Goal: Transaction & Acquisition: Download file/media

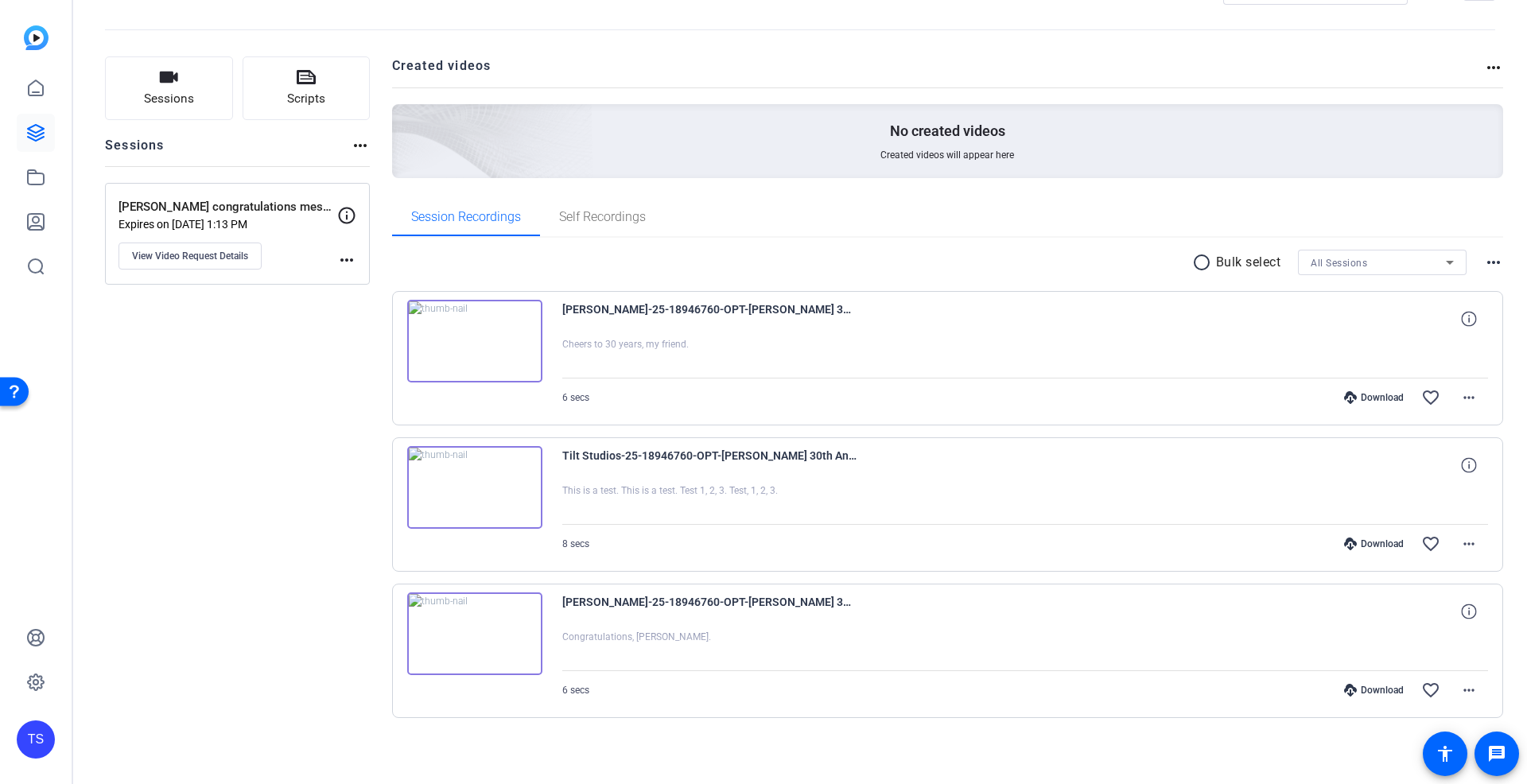
scroll to position [42, 0]
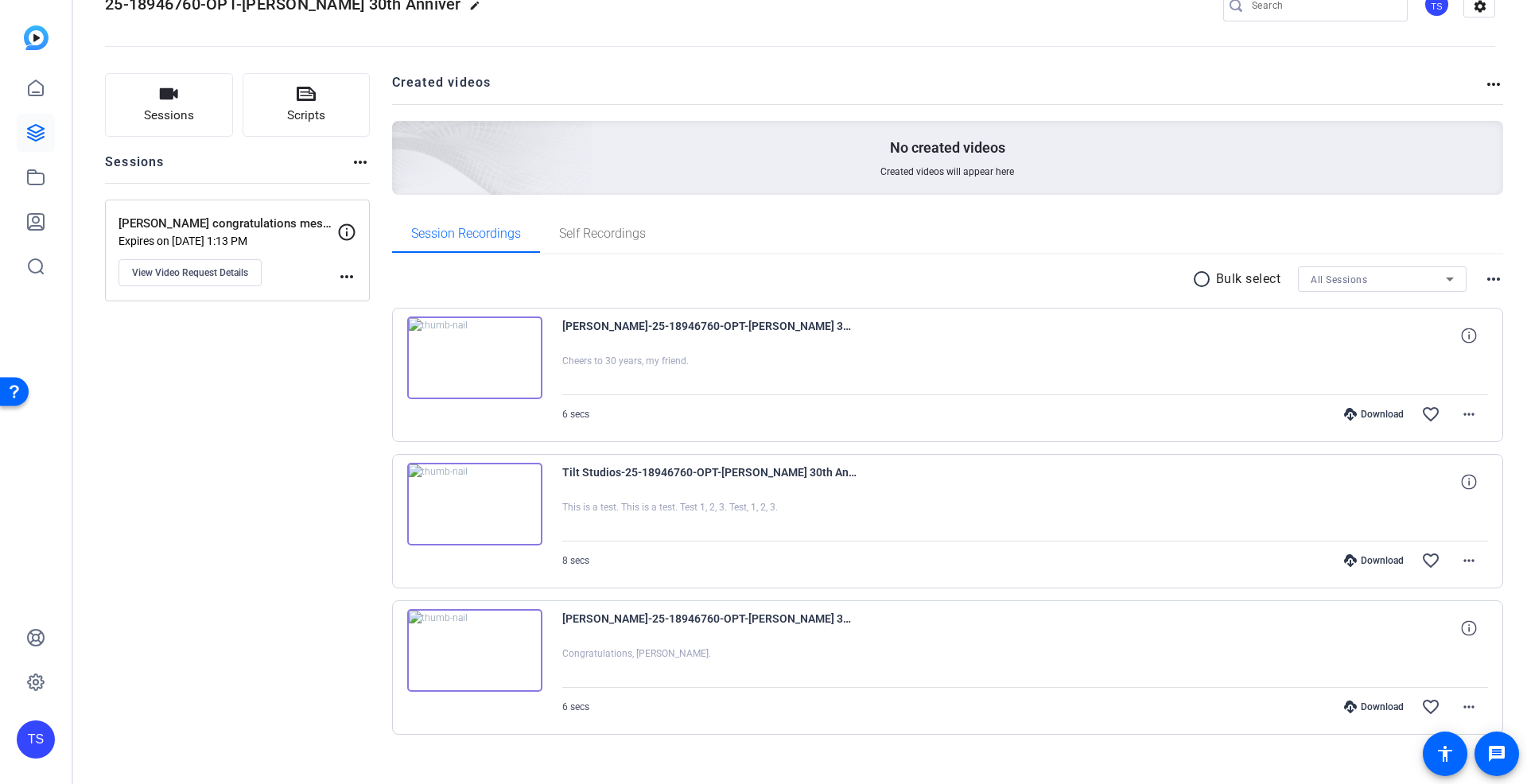
click at [499, 360] on img at bounding box center [474, 358] width 136 height 83
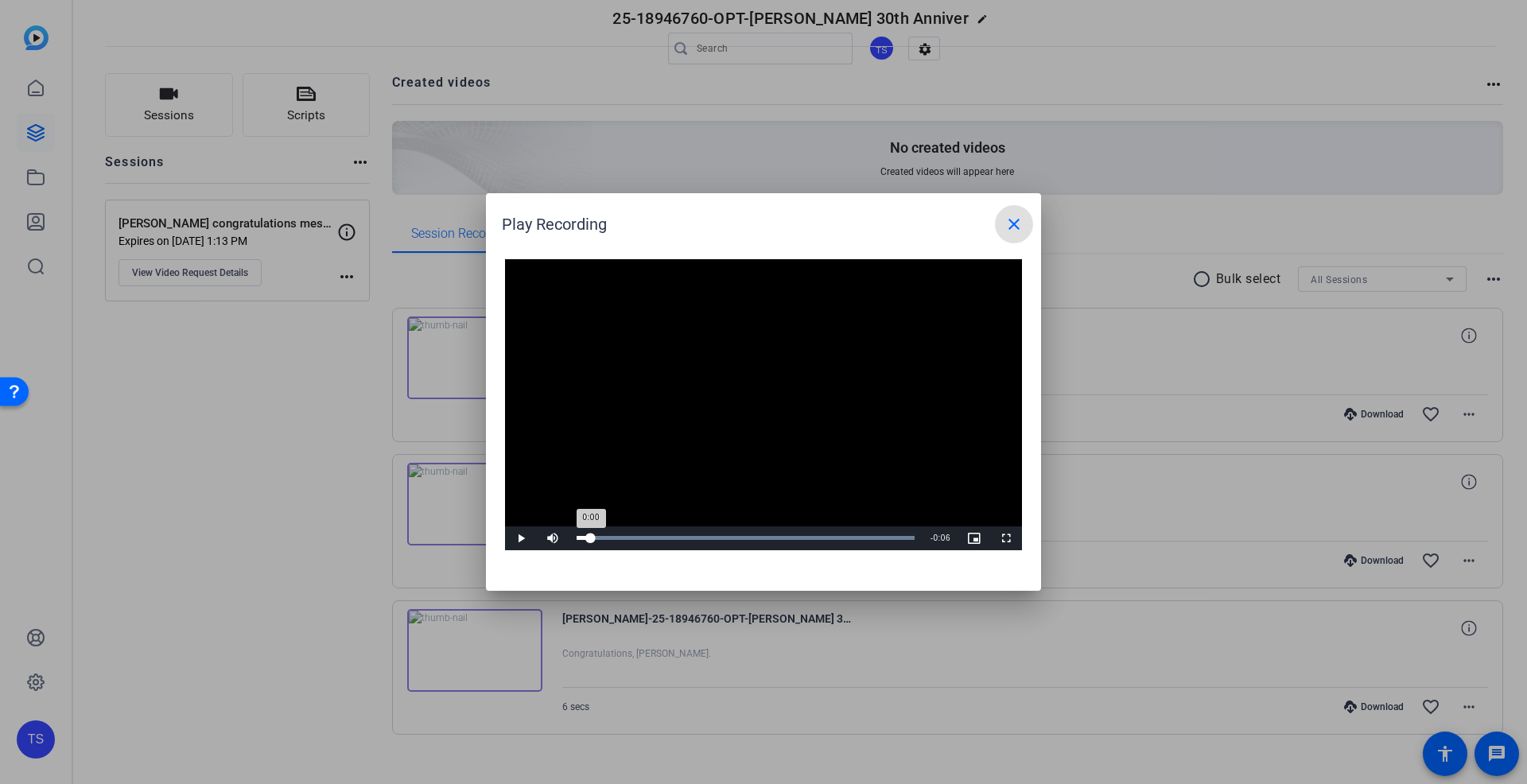
click at [590, 537] on div "Loaded : 100.00% 0:00 0:00" at bounding box center [745, 537] width 338 height 4
click at [519, 538] on span "Video Player" at bounding box center [521, 538] width 32 height 0
click at [1014, 228] on mat-icon "close" at bounding box center [1014, 224] width 19 height 19
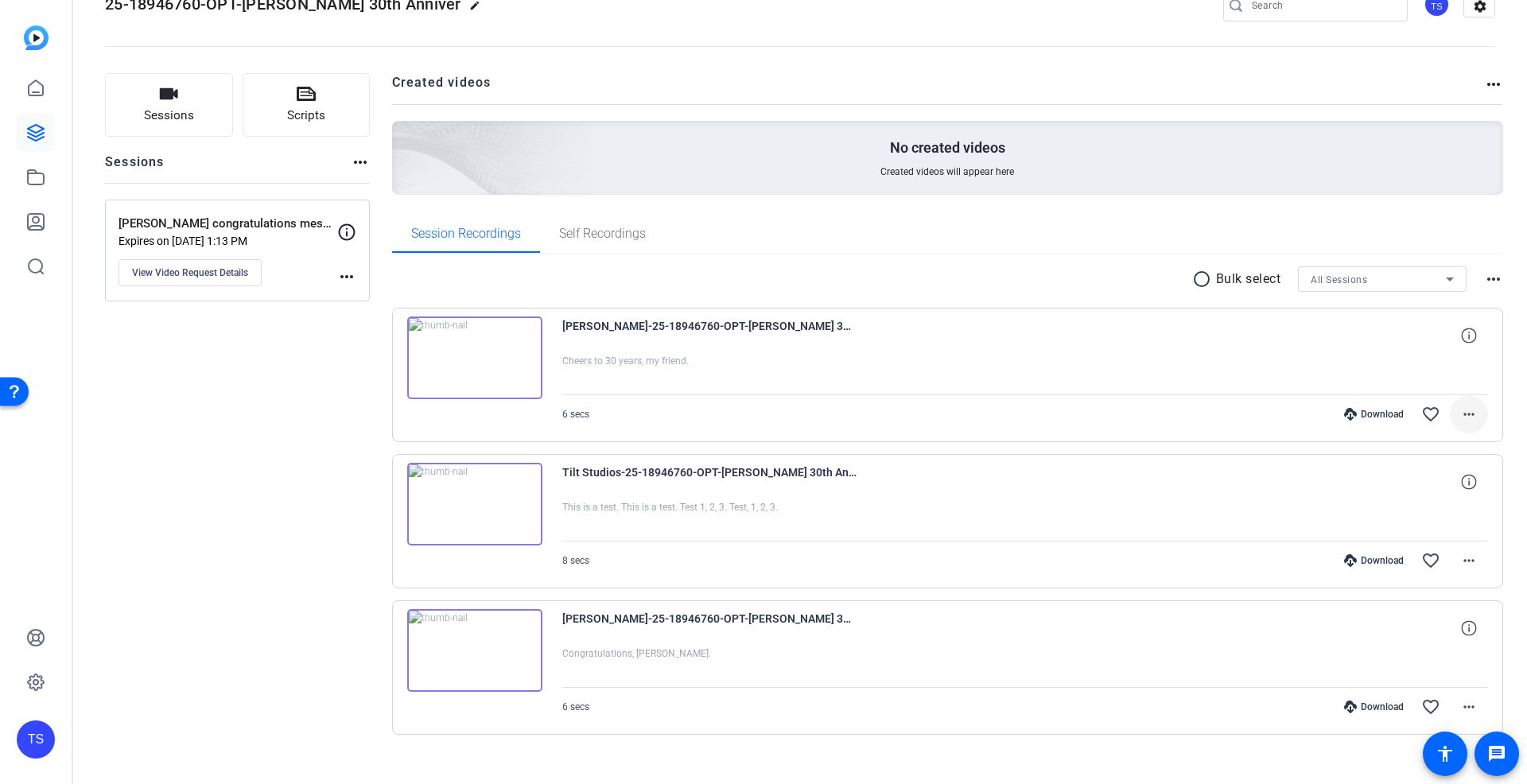
click at [1468, 412] on mat-icon "more_horiz" at bounding box center [1469, 414] width 19 height 19
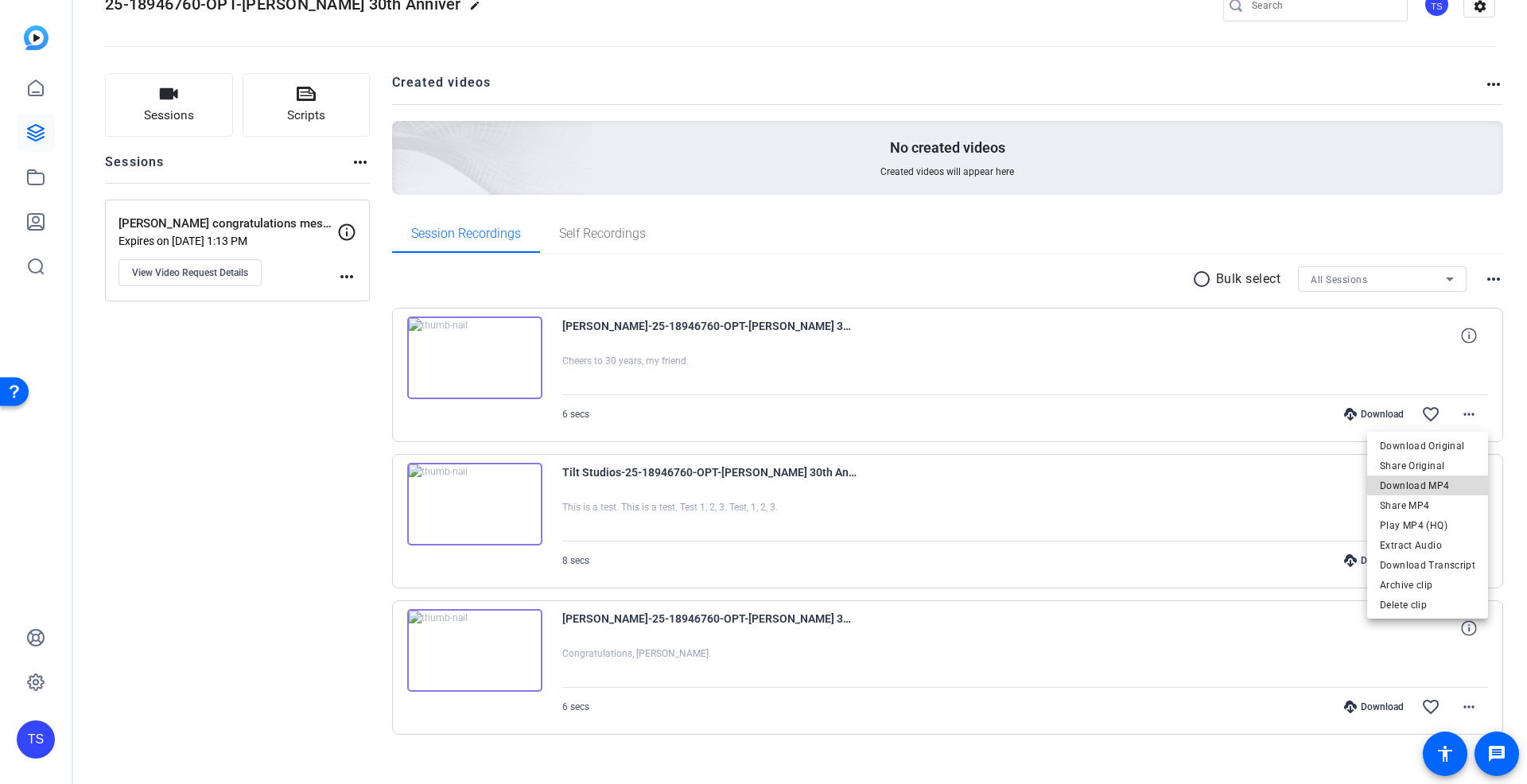
click at [1439, 484] on span "Download MP4" at bounding box center [1427, 485] width 95 height 19
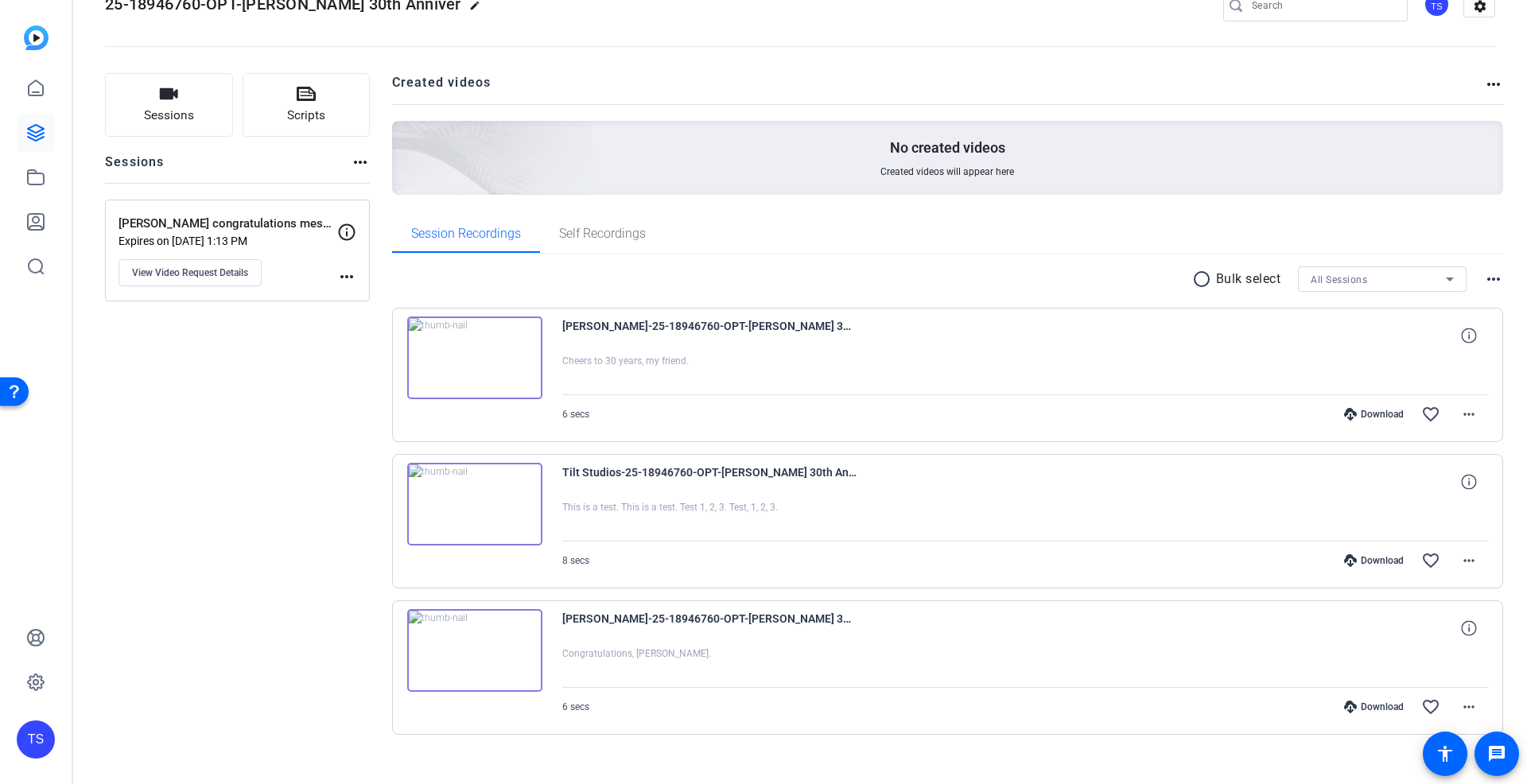
click at [1247, 47] on openreel-divider-bar at bounding box center [800, 42] width 1390 height 49
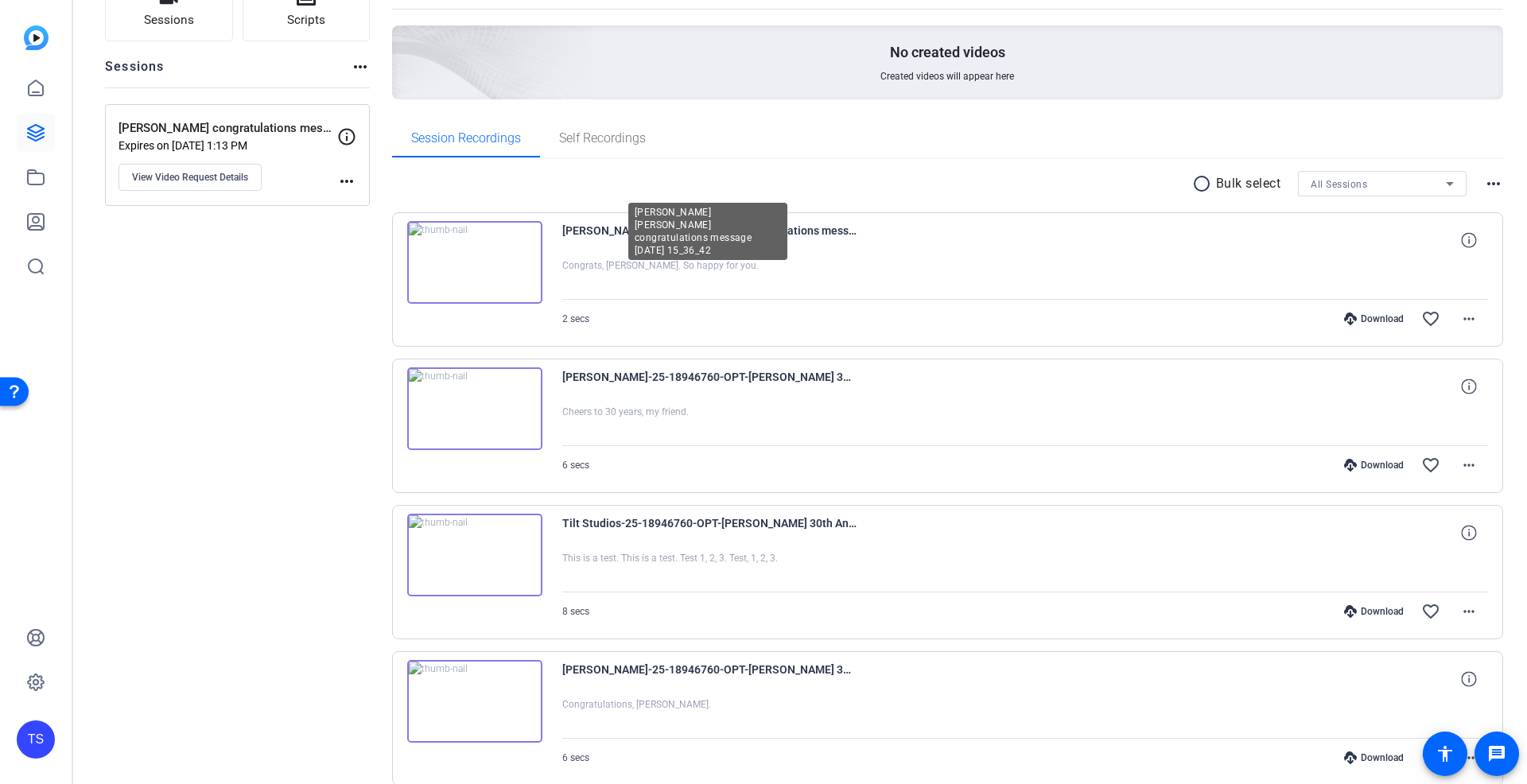
scroll to position [157, 0]
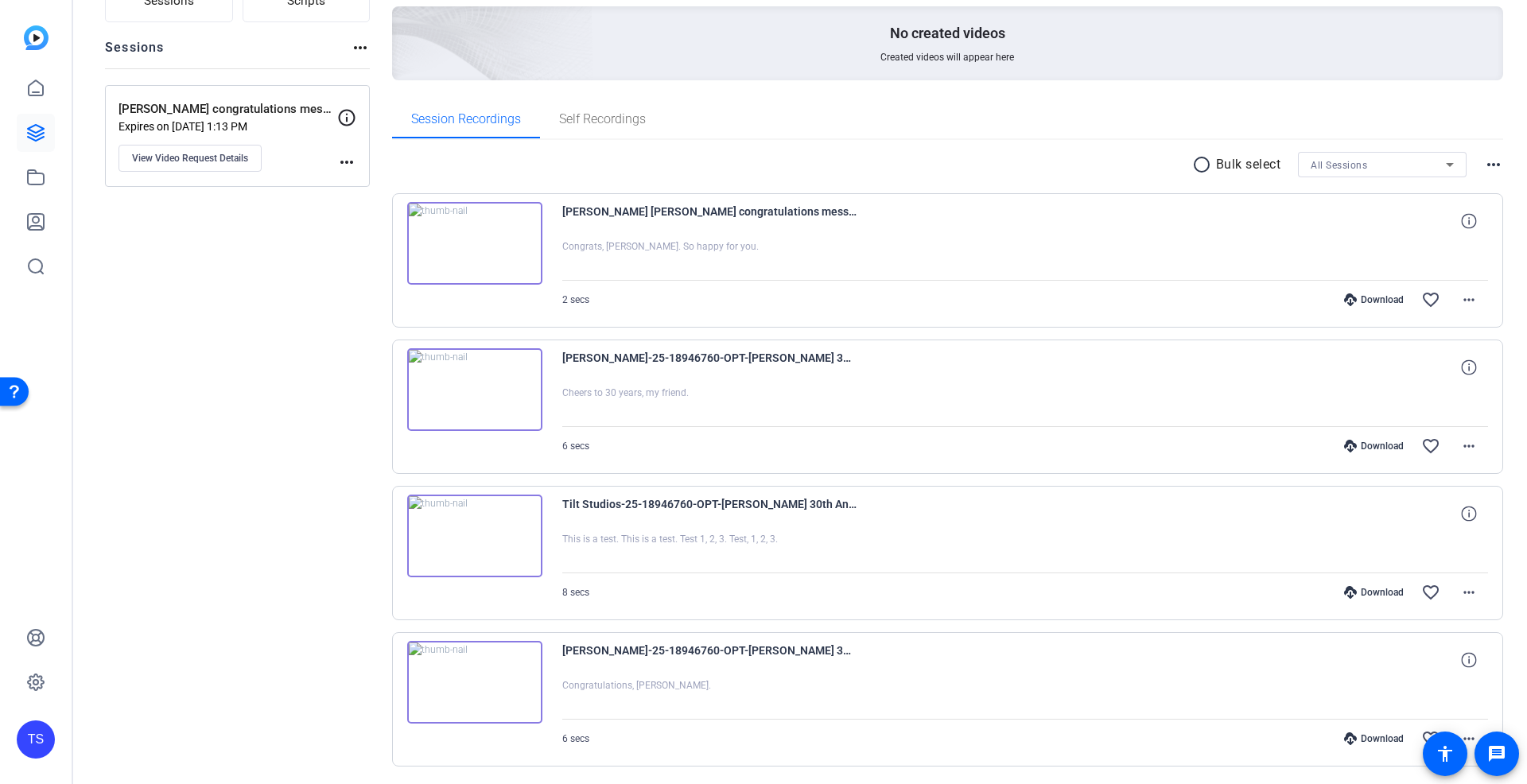
click at [477, 245] on img at bounding box center [474, 243] width 136 height 83
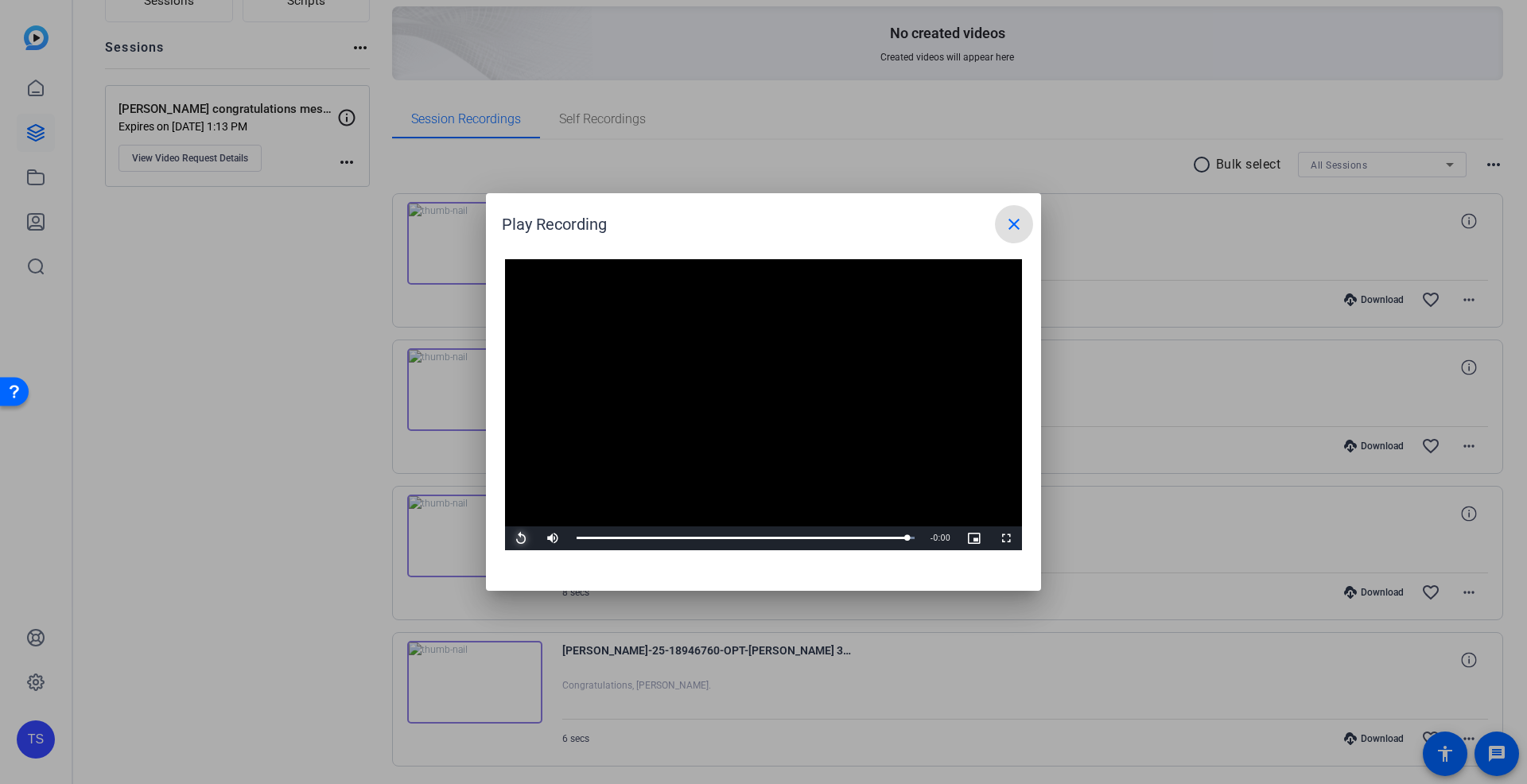
click at [515, 538] on span "Video Player" at bounding box center [521, 538] width 32 height 0
click at [1014, 227] on mat-icon "close" at bounding box center [1014, 224] width 19 height 19
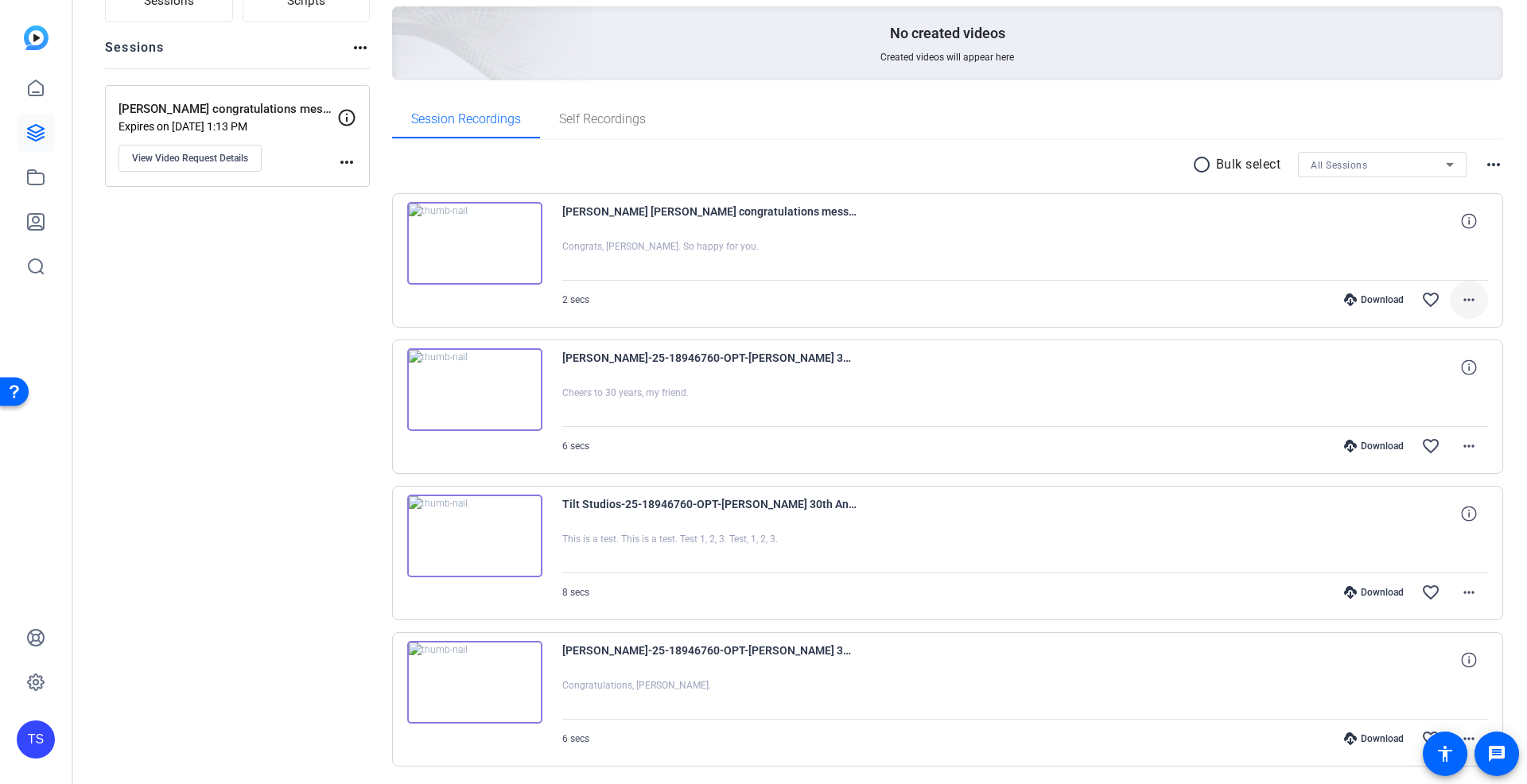
click at [1467, 299] on mat-icon "more_horiz" at bounding box center [1469, 300] width 19 height 19
click at [1430, 365] on span "Download MP4" at bounding box center [1427, 371] width 95 height 19
click at [484, 238] on img at bounding box center [474, 243] width 136 height 83
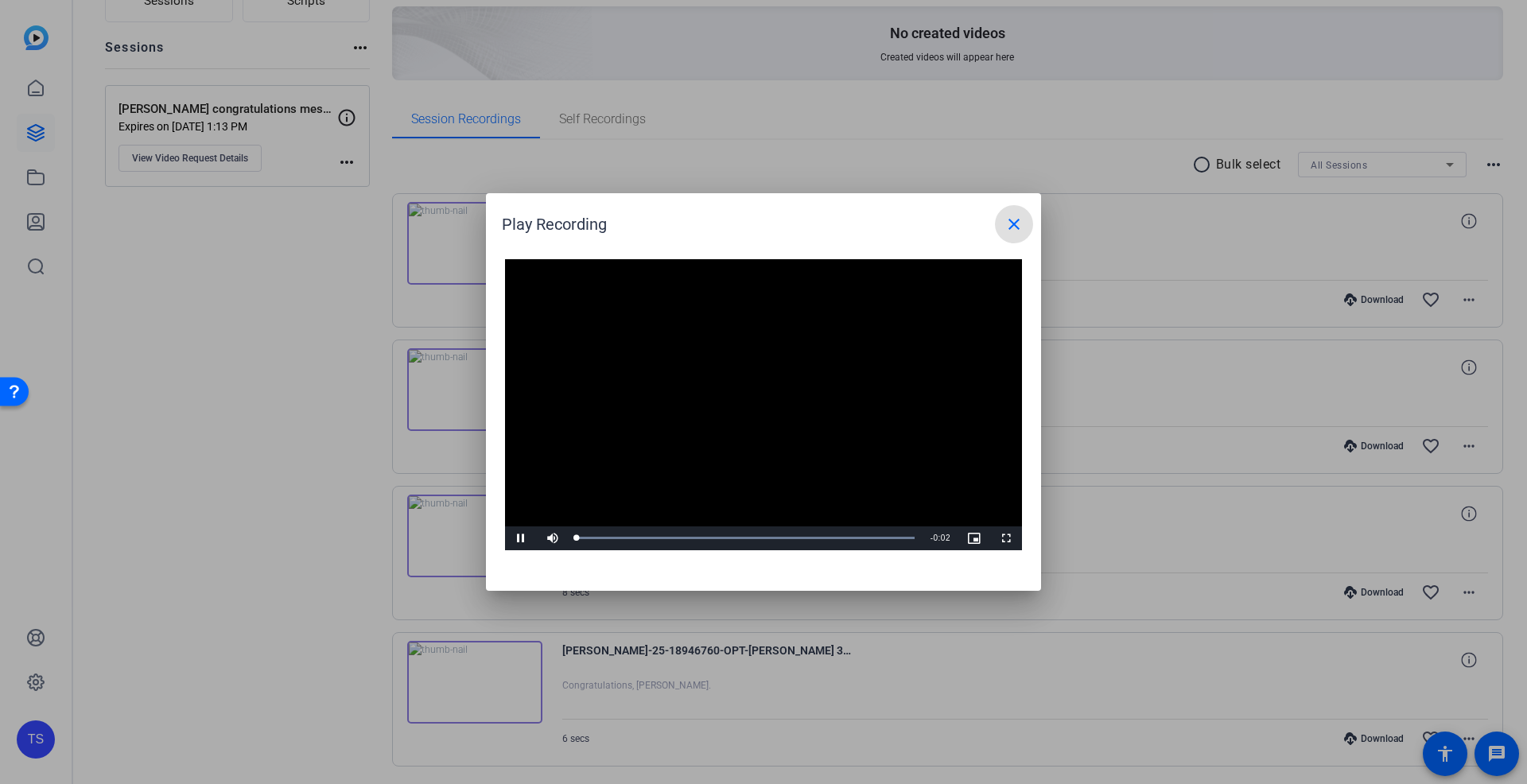
click at [762, 389] on video "Video Player" at bounding box center [764, 405] width 517 height 291
click at [515, 538] on span "Video Player" at bounding box center [521, 538] width 32 height 0
click at [1019, 227] on mat-icon "close" at bounding box center [1014, 224] width 19 height 19
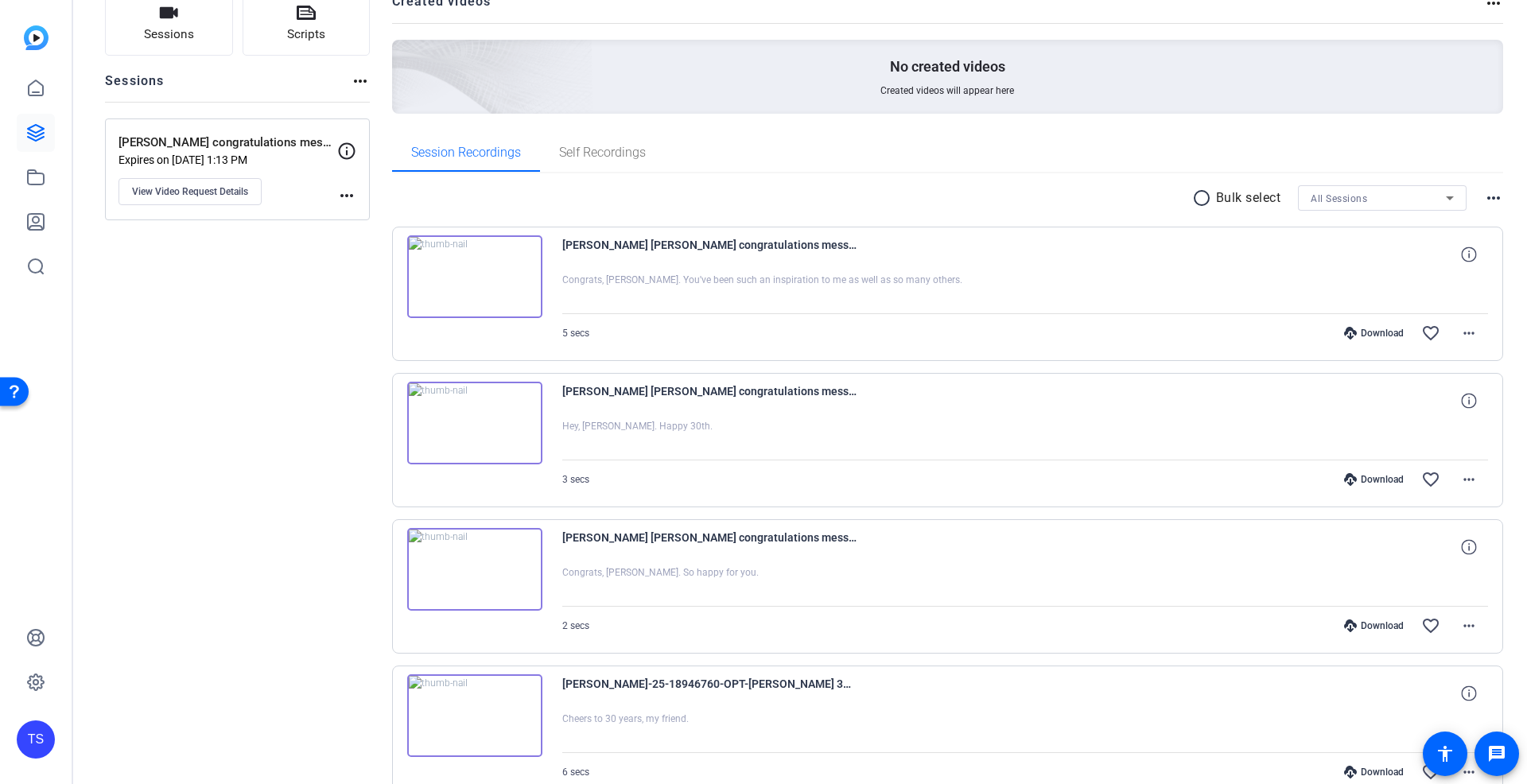
scroll to position [125, 0]
click at [1476, 328] on mat-icon "more_horiz" at bounding box center [1469, 331] width 19 height 19
click at [1426, 404] on span "Download MP4" at bounding box center [1427, 402] width 95 height 19
click at [1476, 478] on mat-icon "more_horiz" at bounding box center [1469, 477] width 19 height 19
click at [1454, 549] on span "Download MP4" at bounding box center [1427, 547] width 95 height 19
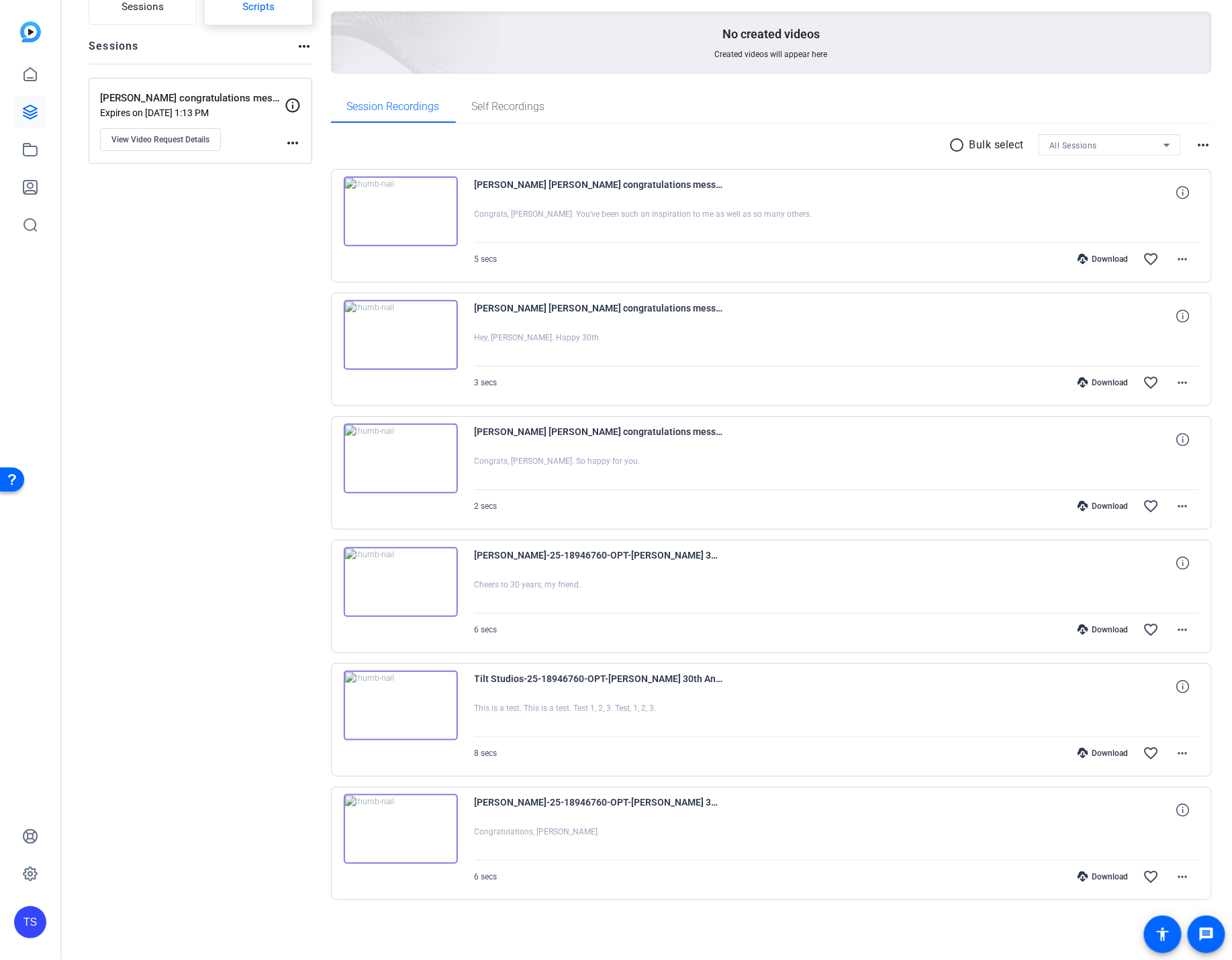
scroll to position [127, 0]
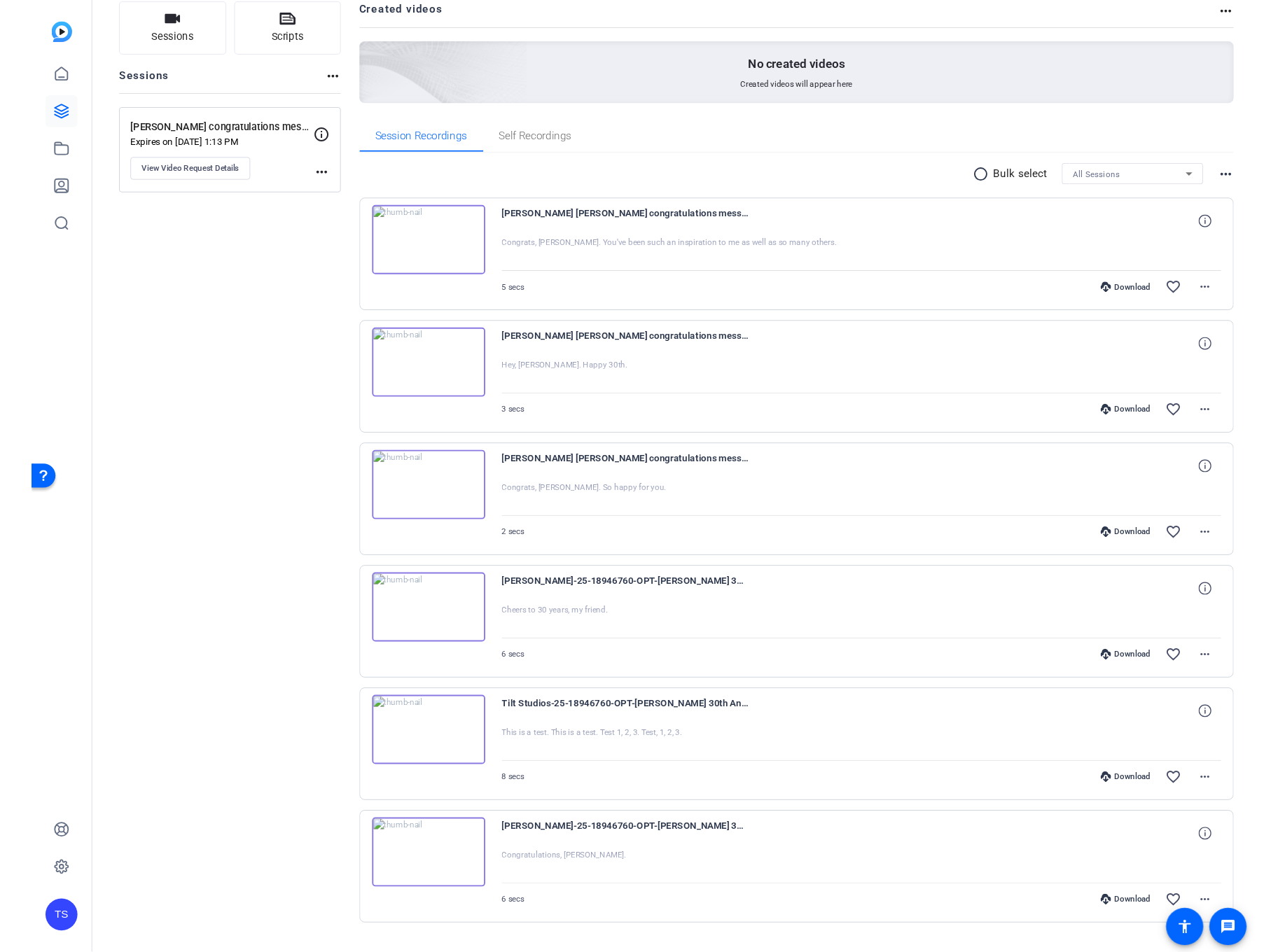
scroll to position [132, 0]
